Goal: Navigation & Orientation: Find specific page/section

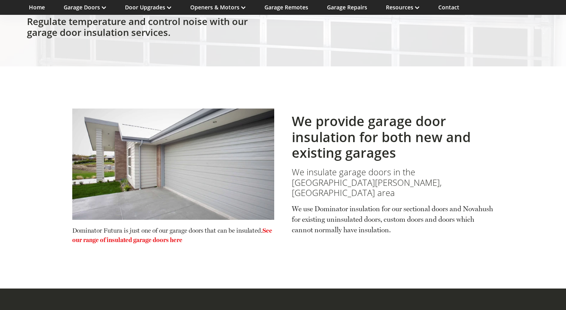
scroll to position [160, 0]
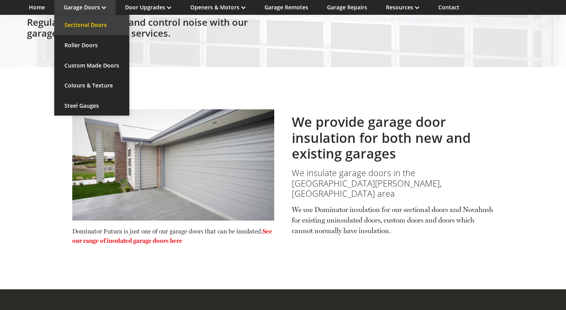
click at [89, 26] on link "Sectional Doors" at bounding box center [91, 25] width 75 height 20
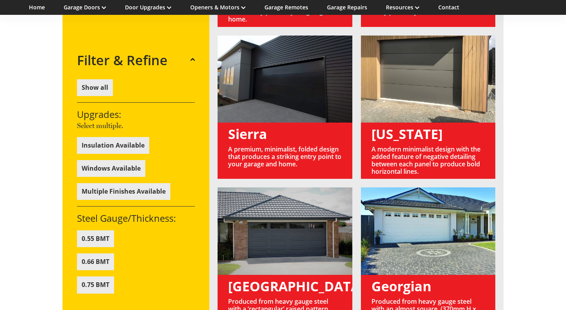
scroll to position [816, 0]
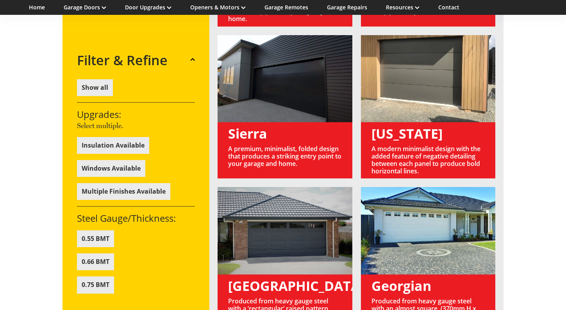
click at [412, 165] on link at bounding box center [428, 107] width 134 height 144
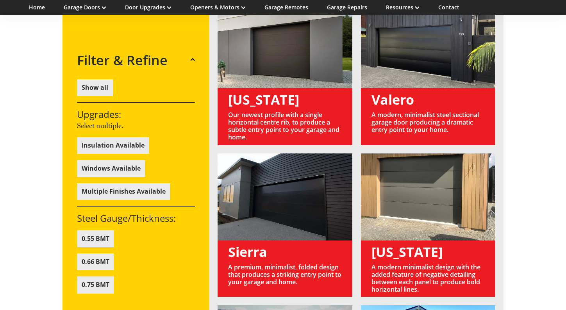
scroll to position [698, 0]
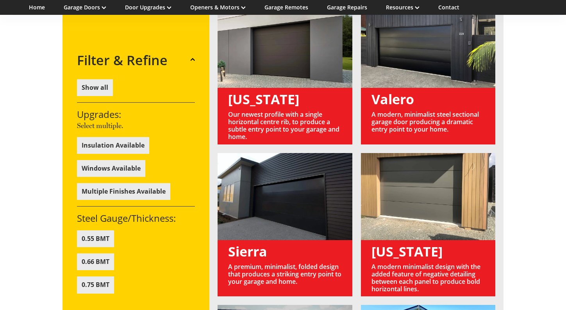
click at [284, 145] on link at bounding box center [285, 73] width 134 height 144
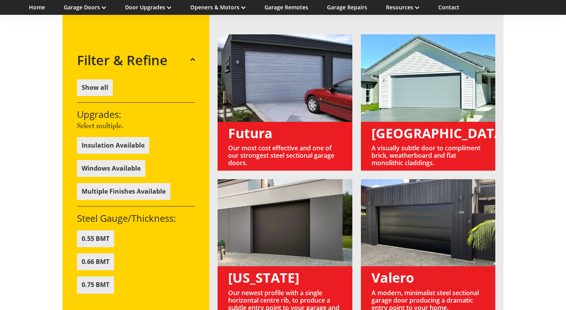
scroll to position [517, 0]
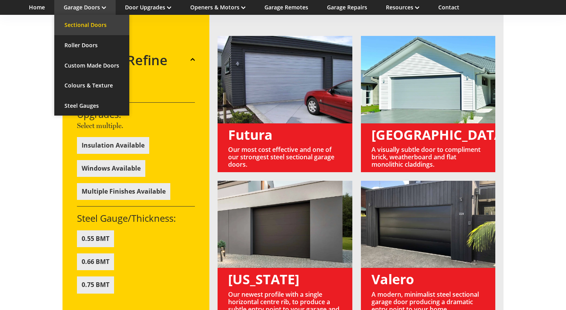
click at [90, 29] on link "Sectional Doors" at bounding box center [91, 25] width 75 height 20
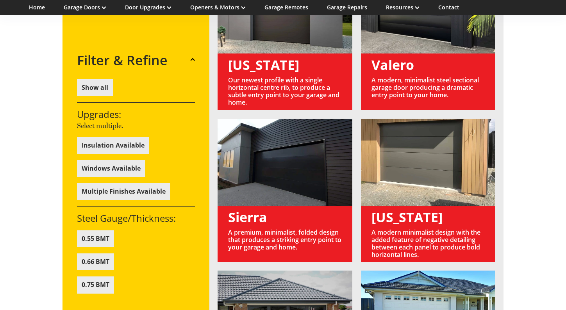
scroll to position [735, 0]
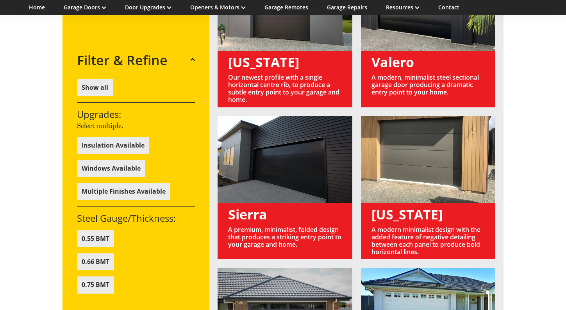
click at [274, 107] on link at bounding box center [285, 36] width 134 height 144
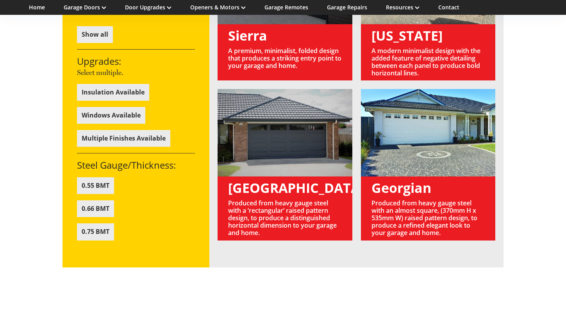
scroll to position [918, 0]
